Goal: Transaction & Acquisition: Purchase product/service

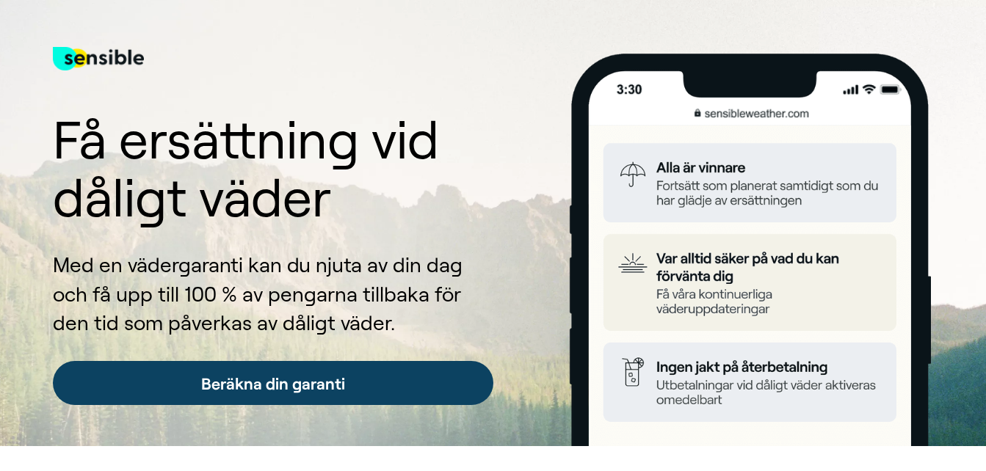
click at [258, 377] on link "Beräkna din garanti" at bounding box center [273, 383] width 441 height 44
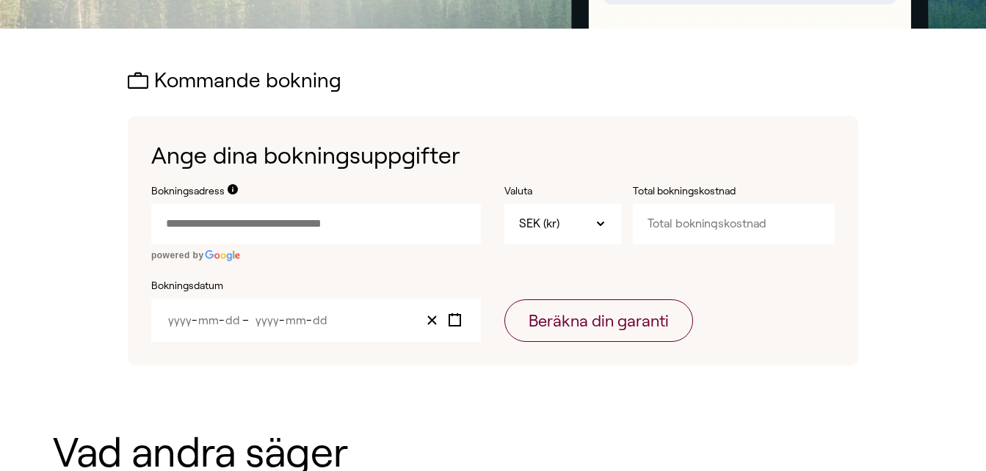
scroll to position [488, 0]
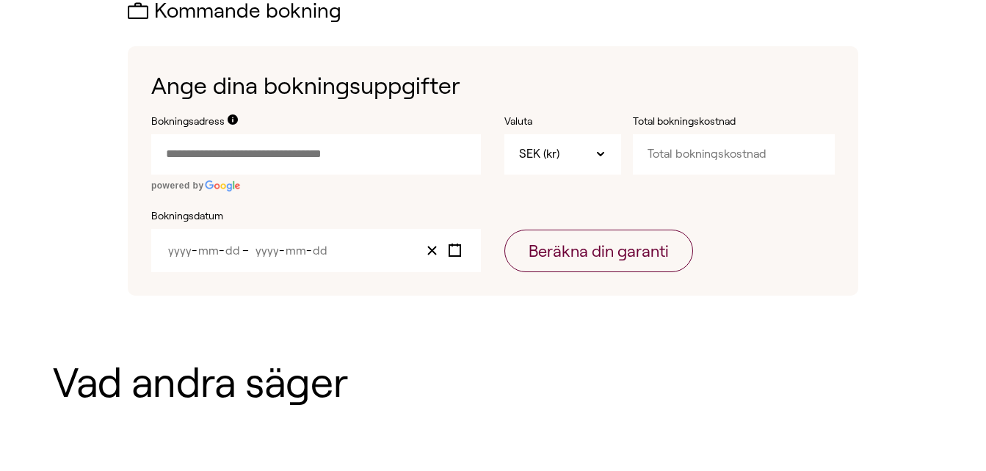
click at [159, 152] on input "Bokningsadress" at bounding box center [316, 154] width 330 height 40
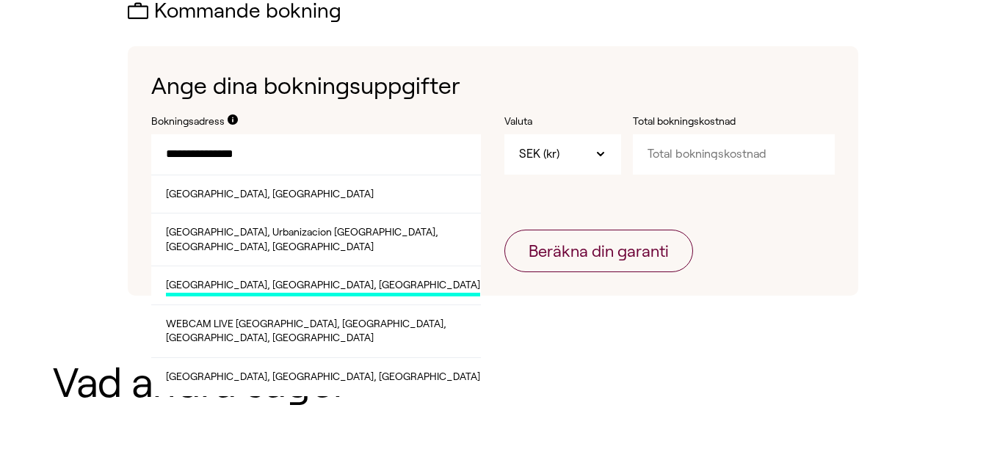
click at [232, 278] on span "[GEOGRAPHIC_DATA], [GEOGRAPHIC_DATA], [GEOGRAPHIC_DATA]" at bounding box center [323, 287] width 314 height 18
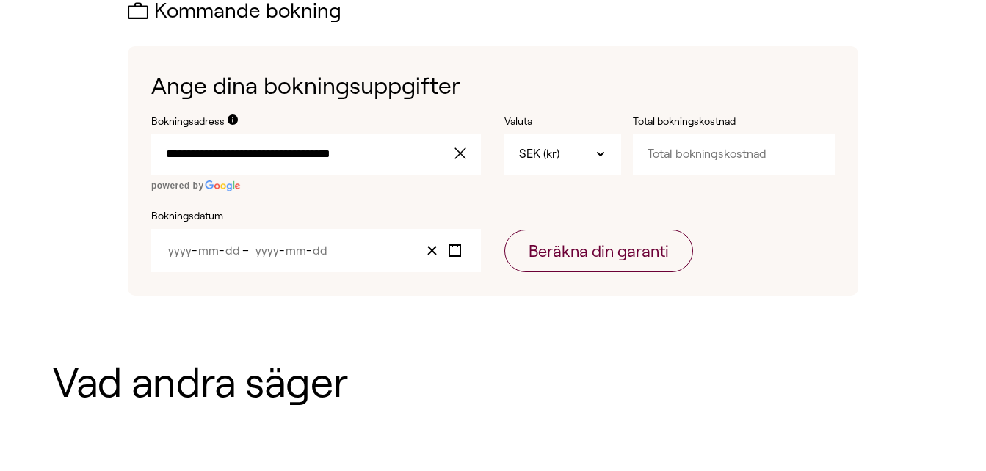
type input "**********"
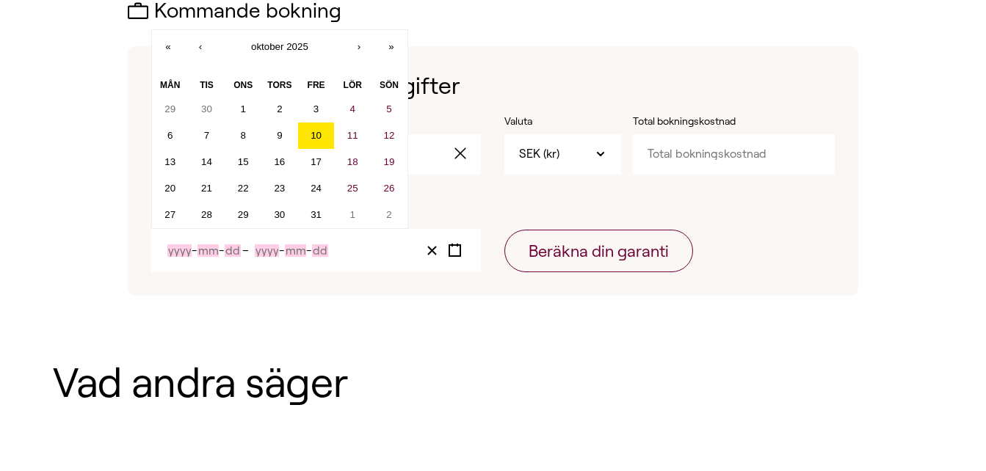
click at [181, 253] on input "Year" at bounding box center [179, 251] width 24 height 12
click at [360, 46] on button "›" at bounding box center [359, 46] width 32 height 32
click at [206, 210] on abbr "25" at bounding box center [206, 214] width 11 height 11
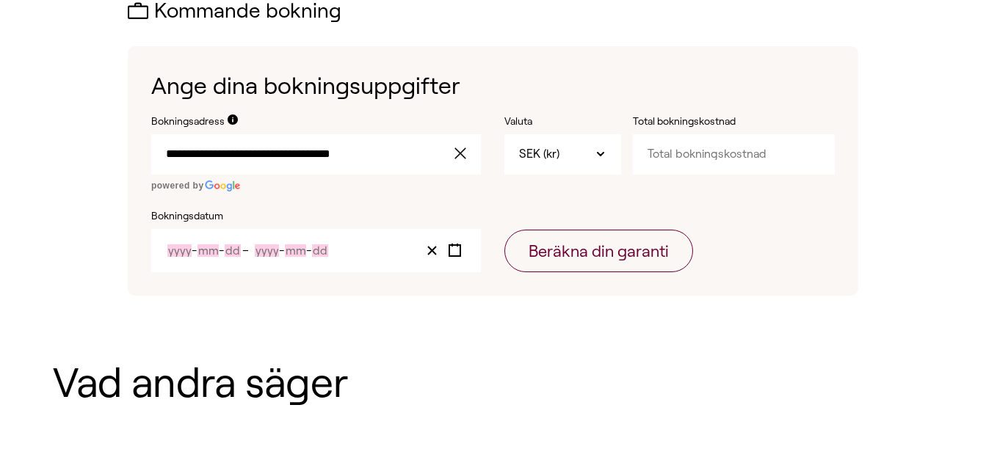
type input "2025"
type input "11"
type input "25"
type input "2025"
type input "11"
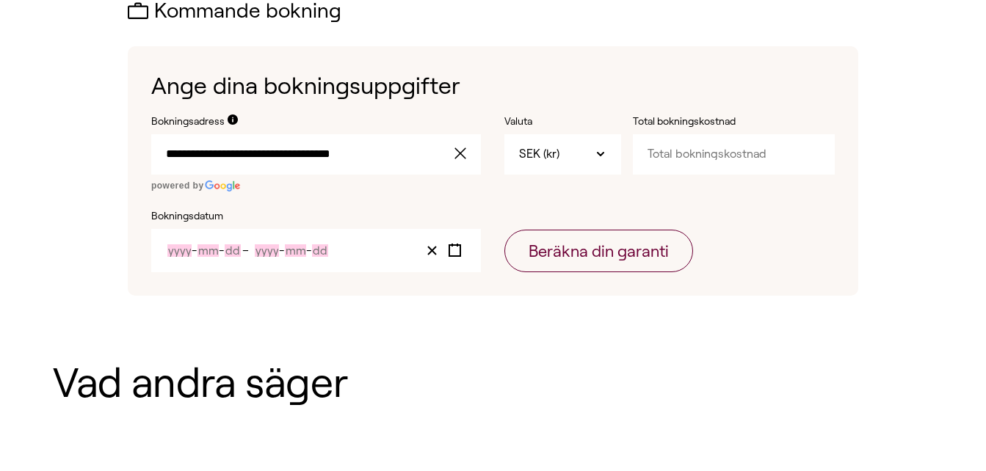
type input "25"
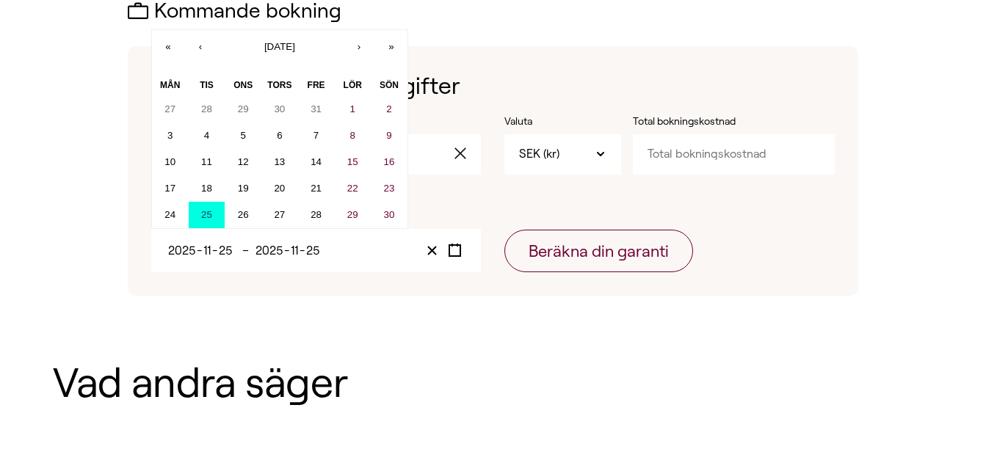
click at [297, 251] on input "11" at bounding box center [295, 251] width 10 height 12
click at [360, 46] on button "›" at bounding box center [359, 46] width 32 height 32
click at [211, 101] on button "2" at bounding box center [207, 109] width 37 height 26
type input "12"
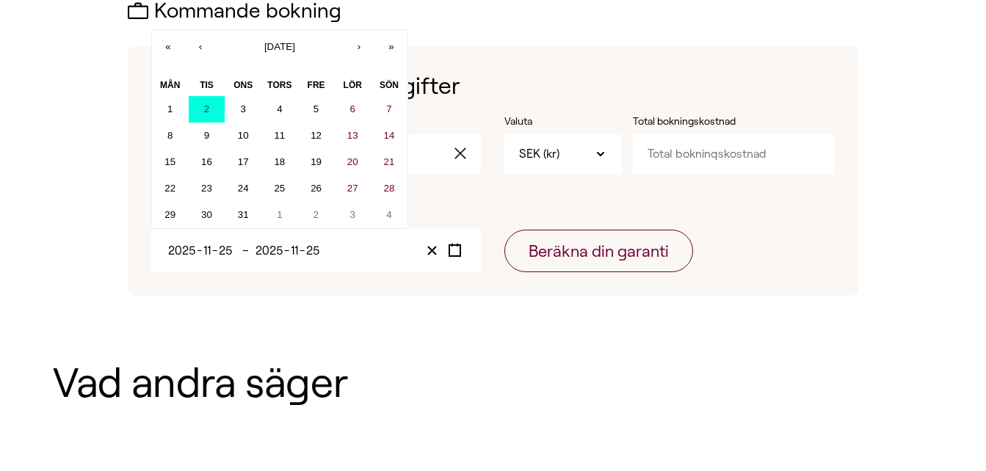
type input "2"
type input "12"
type input "2"
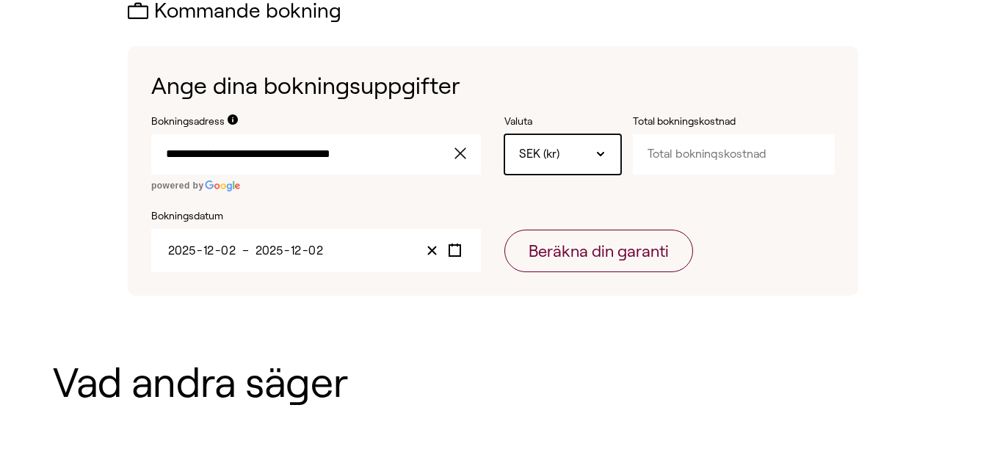
click at [602, 152] on icon at bounding box center [601, 154] width 12 height 12
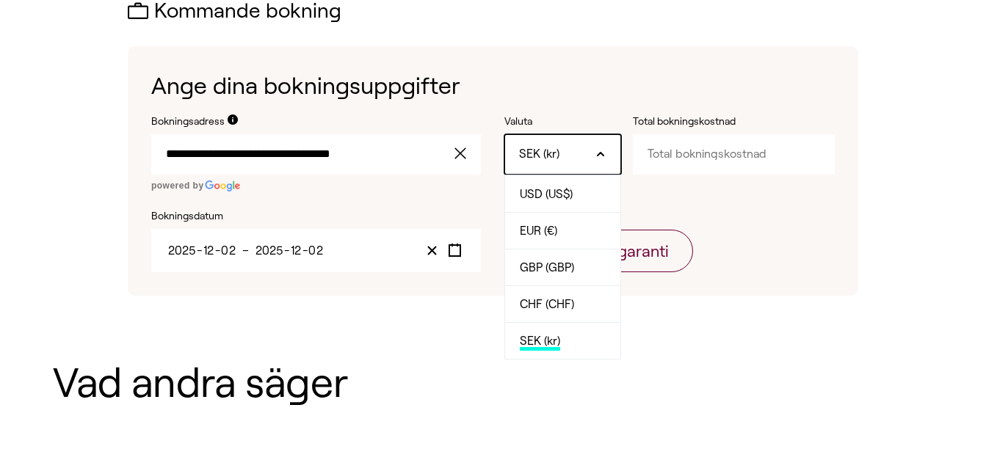
click at [568, 155] on div "SEK (kr)" at bounding box center [562, 154] width 117 height 40
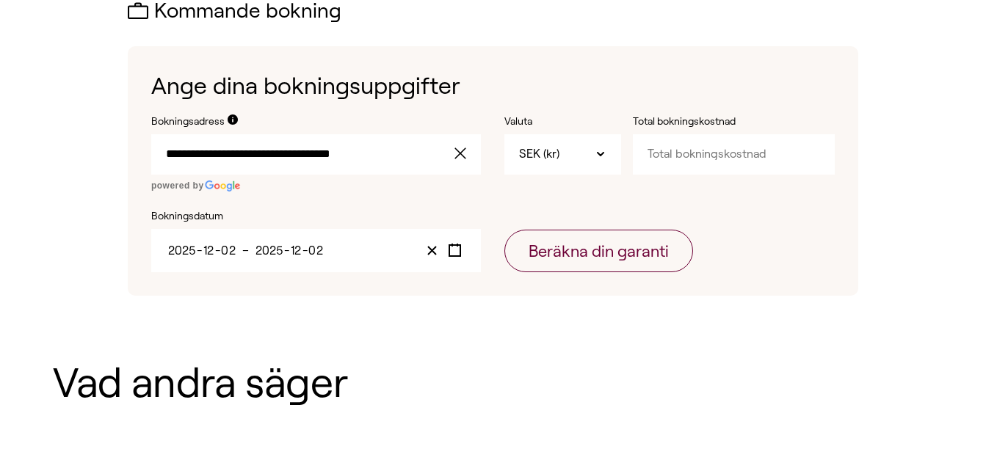
click at [667, 153] on input "Total bokningskostnad" at bounding box center [734, 154] width 202 height 40
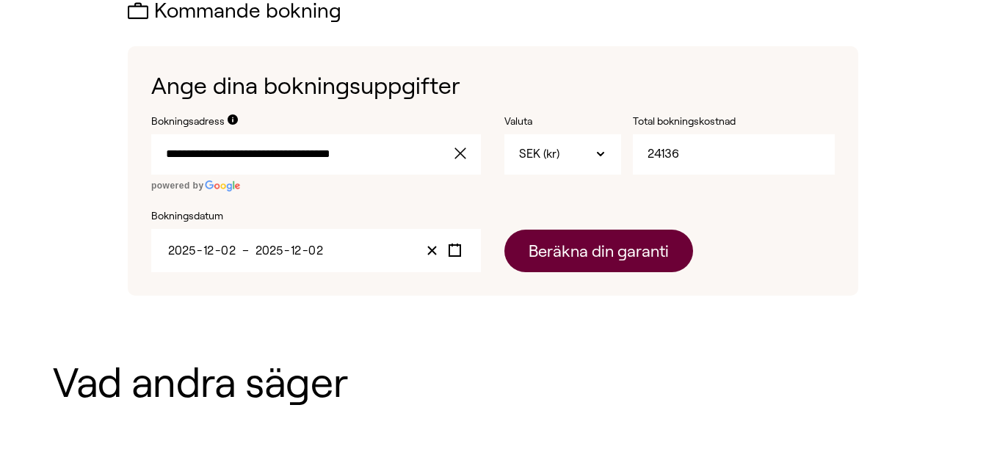
type input "24136"
click at [568, 260] on button "Beräkna din garanti" at bounding box center [598, 251] width 189 height 43
